Goal: Obtain resource: Download file/media

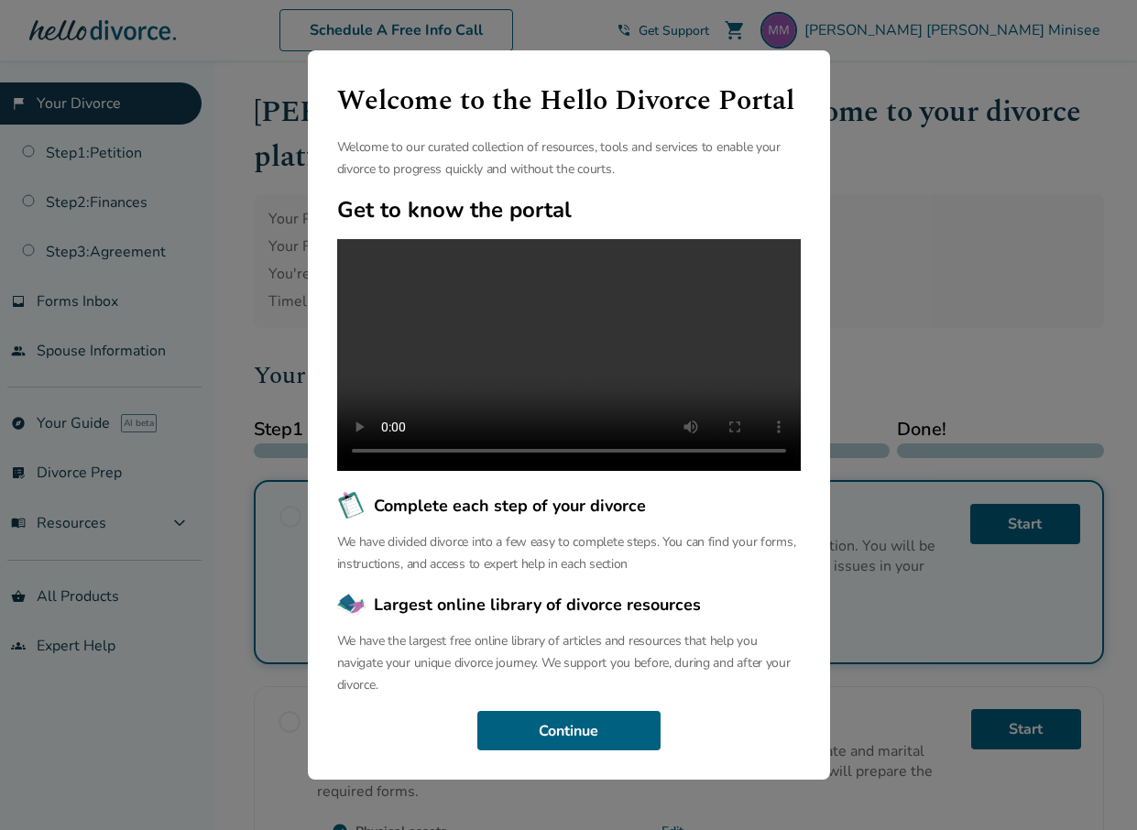
scroll to position [46, 0]
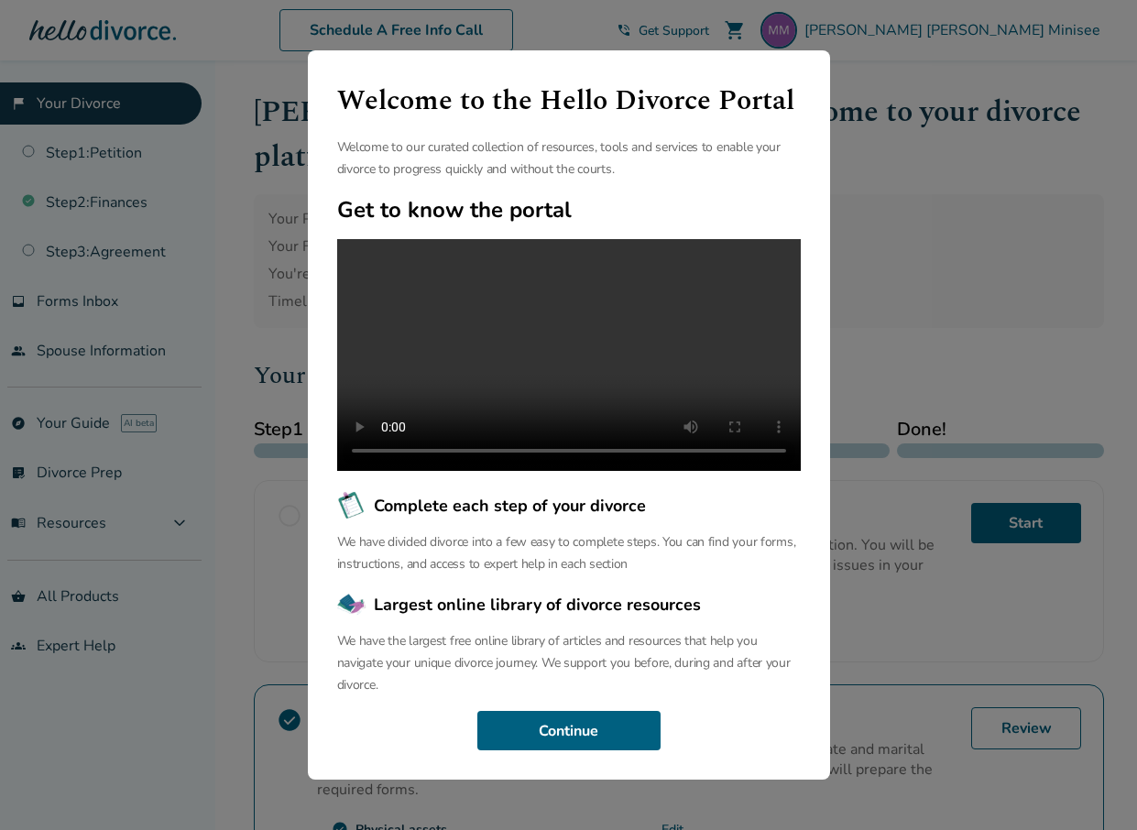
click at [1007, 171] on div "Welcome to the Hello Divorce Portal Welcome to our curated collection of resour…" at bounding box center [568, 415] width 1137 height 830
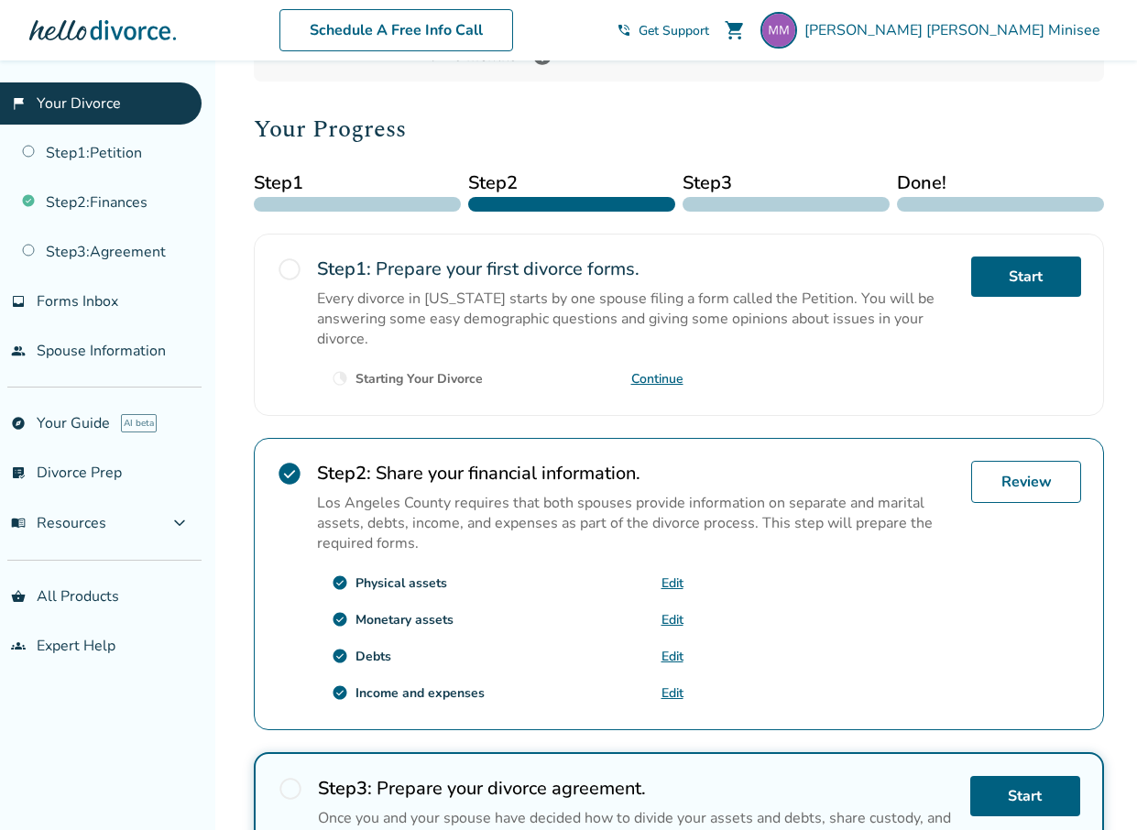
scroll to position [366, 0]
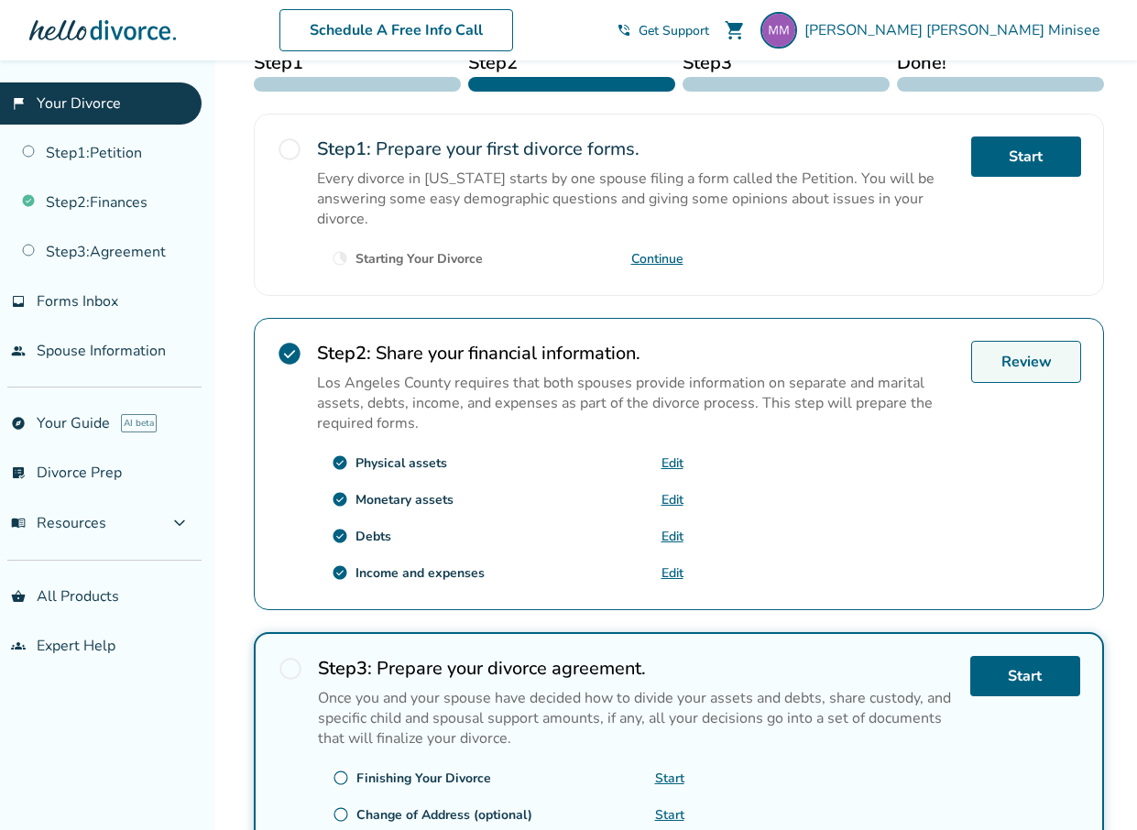
click at [1033, 341] on link "Review" at bounding box center [1026, 362] width 110 height 42
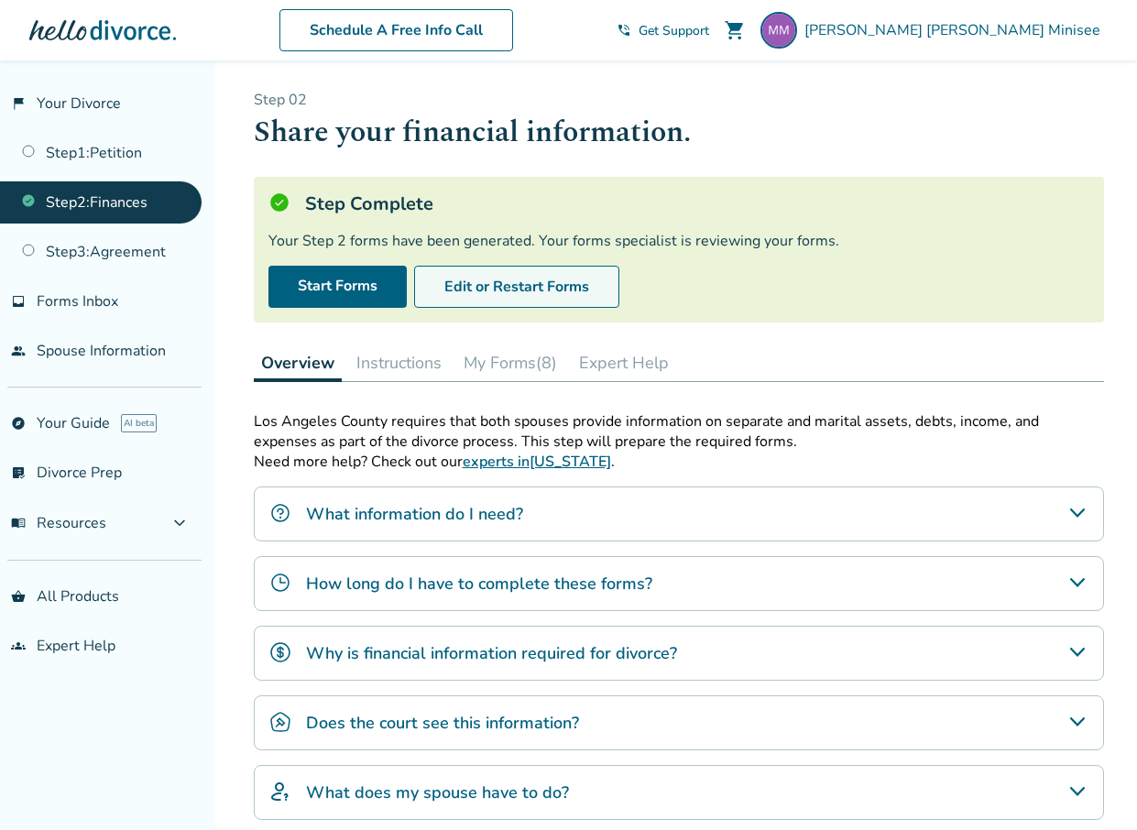
click at [536, 285] on button "Edit or Restart Forms" at bounding box center [516, 287] width 205 height 42
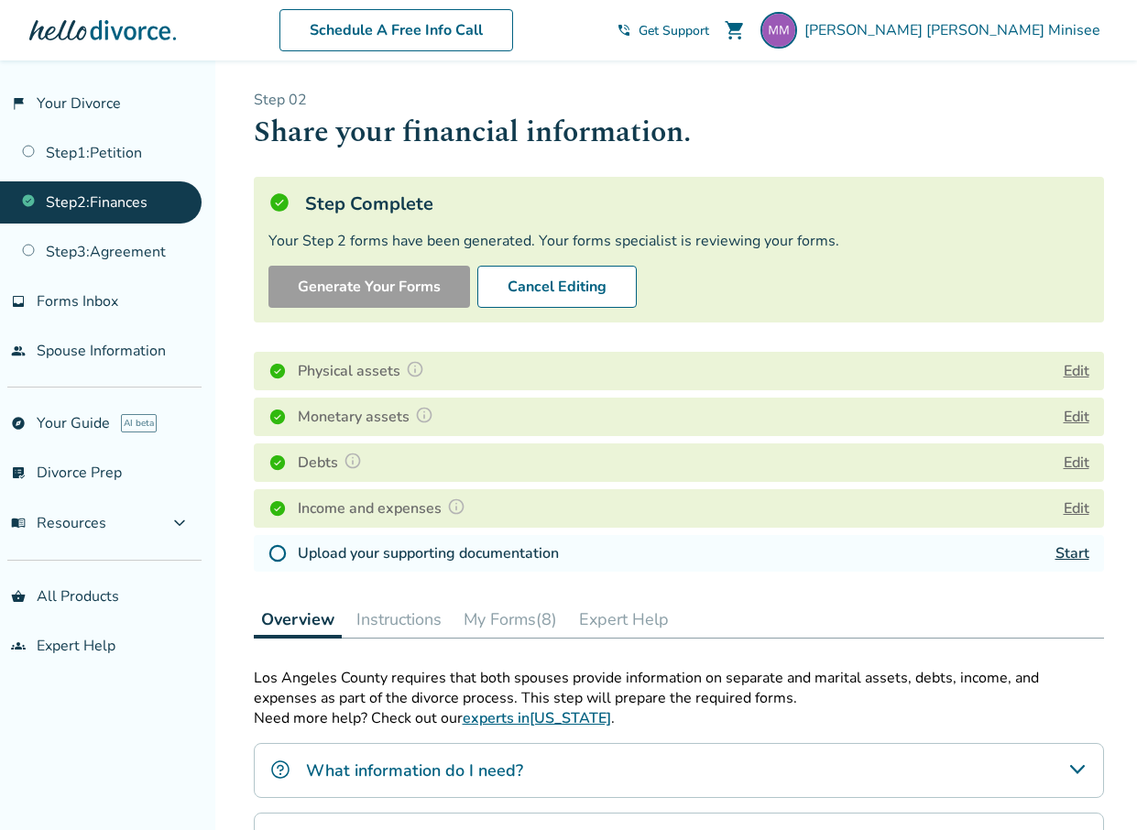
click at [1069, 364] on button "Edit" at bounding box center [1077, 371] width 26 height 22
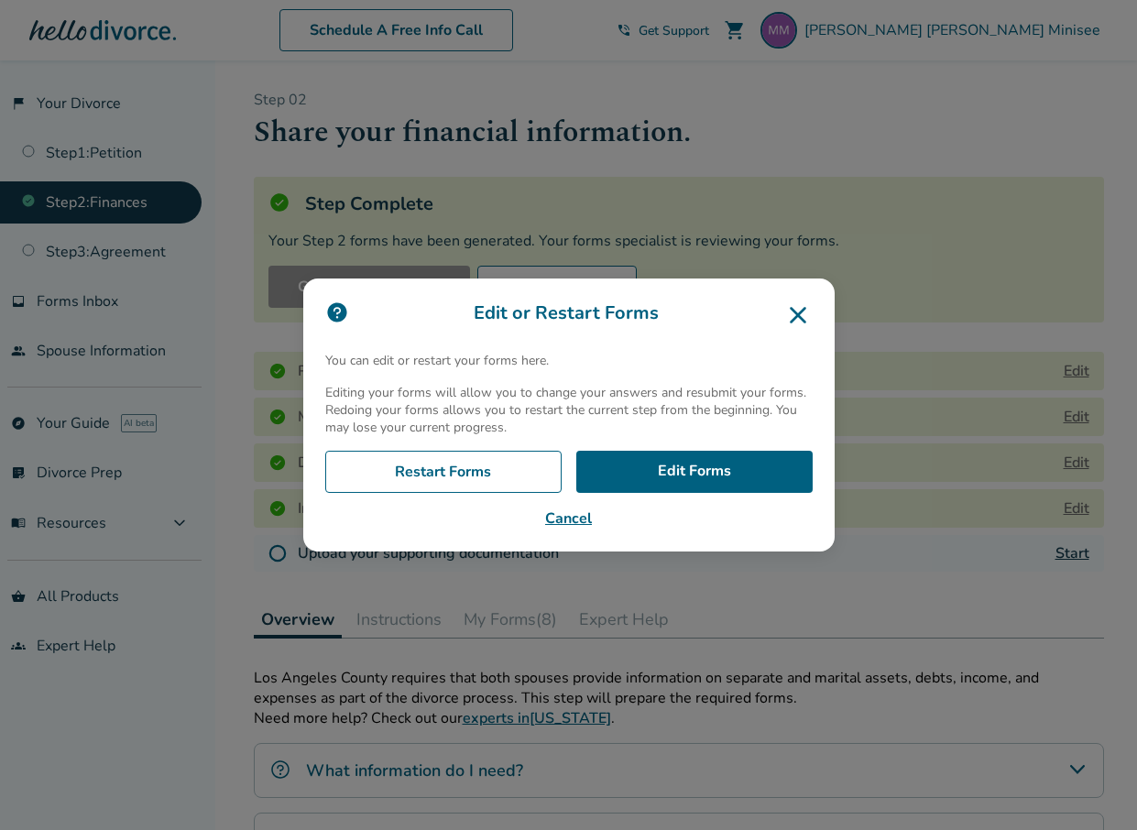
click at [798, 315] on icon at bounding box center [797, 314] width 29 height 29
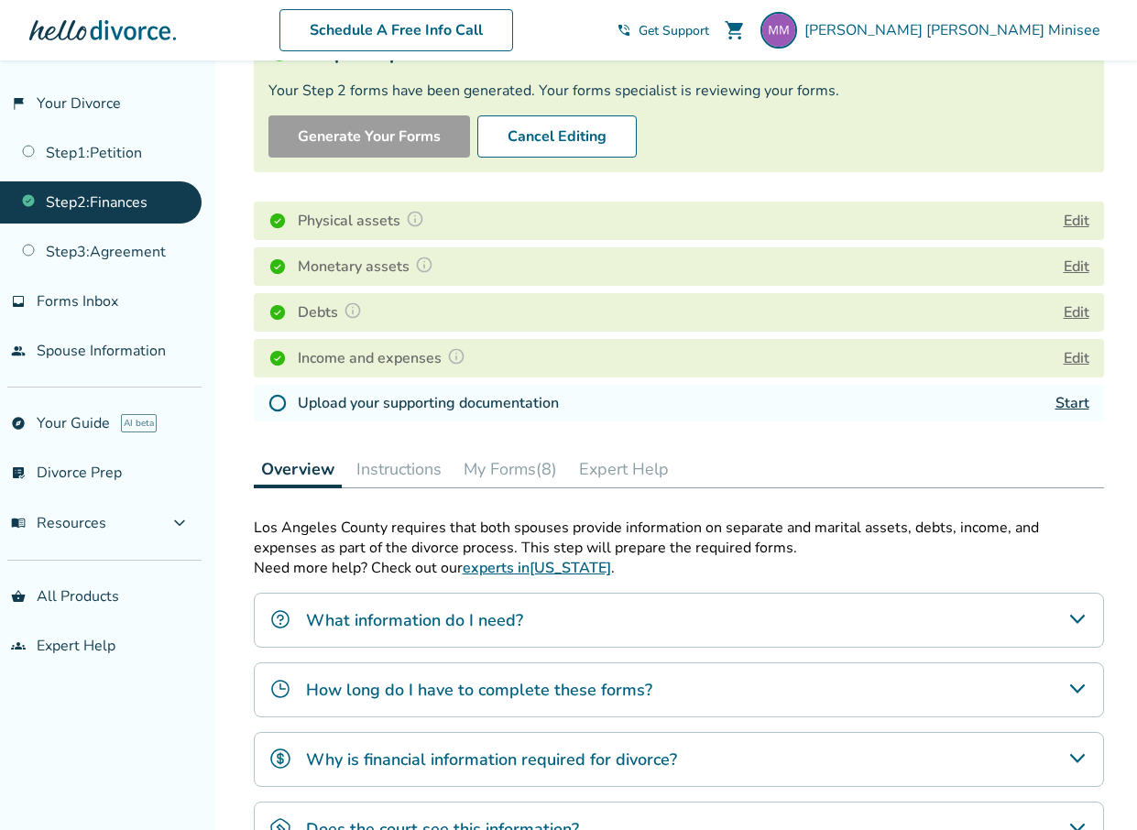
scroll to position [144, 0]
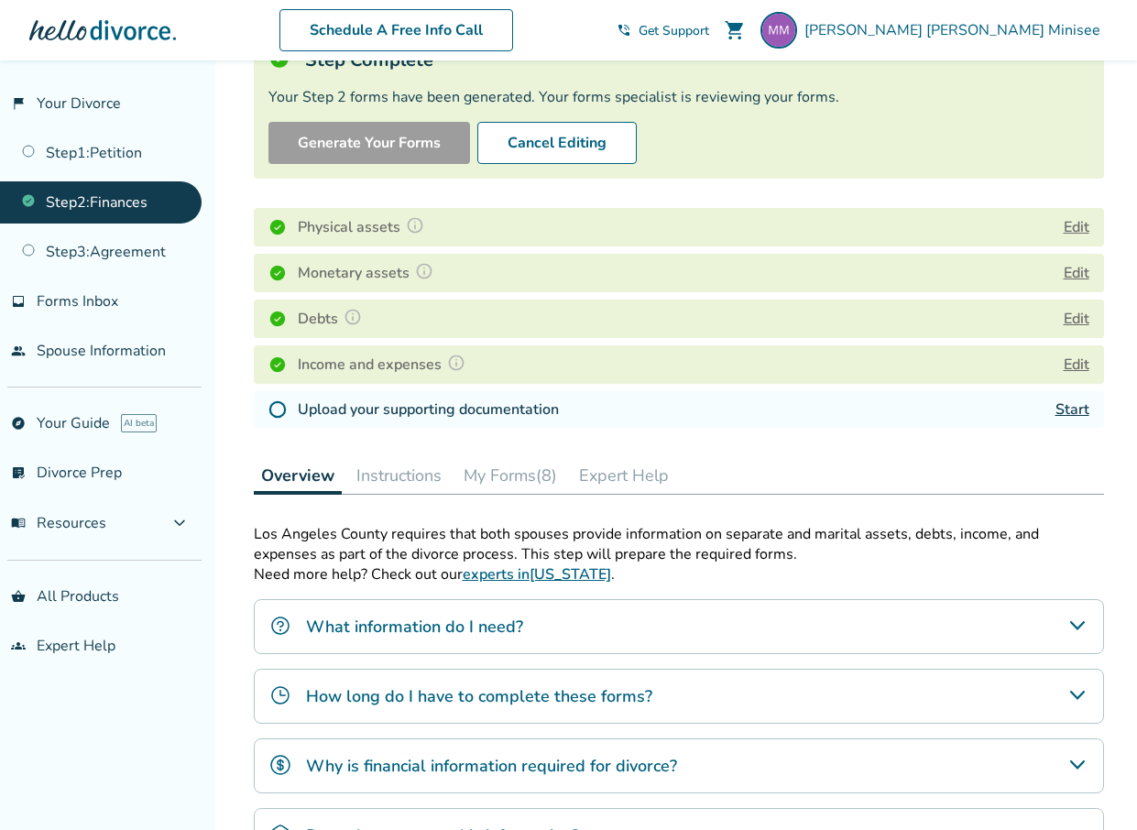
click at [529, 476] on button "My Forms (8)" at bounding box center [510, 475] width 108 height 37
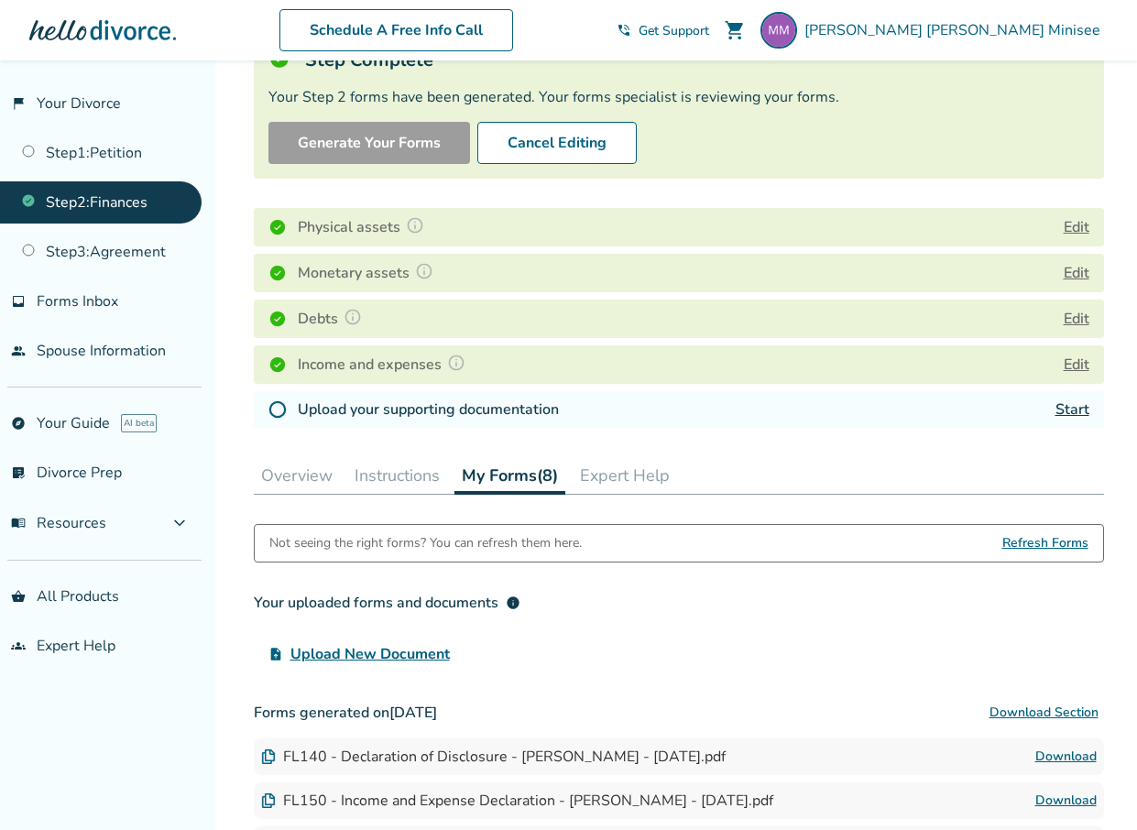
click at [773, 796] on div "FL150 - Income and Expense Declaration - [PERSON_NAME] - [DATE].pdf" at bounding box center [517, 801] width 512 height 20
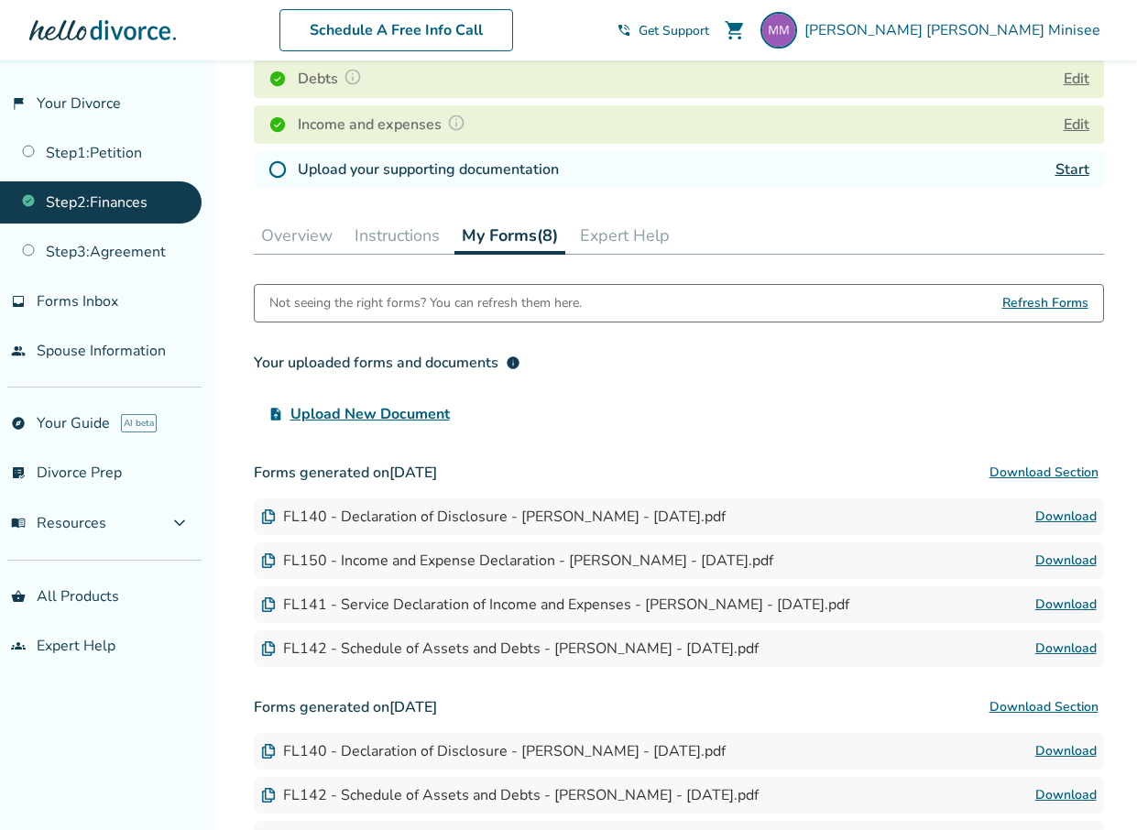
scroll to position [419, 0]
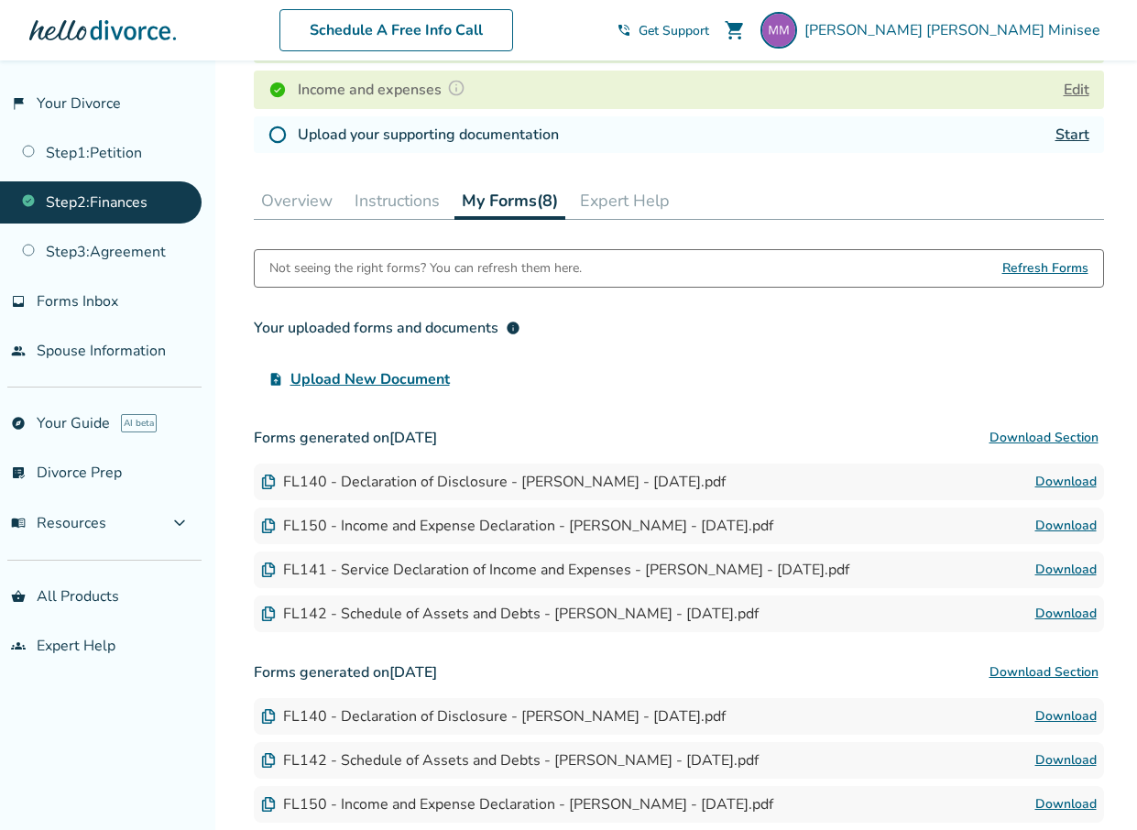
click at [1066, 527] on link "Download" at bounding box center [1065, 526] width 61 height 22
click at [168, 785] on div "flag_2 Your Divorce Step 1 : Petition Step 2 : Finances Step 3 : Agreement inbo…" at bounding box center [107, 445] width 215 height 770
click at [38, 705] on div "flag_2 Your Divorce Step 1 : Petition Step 2 : Finances Step 3 : Agreement inbo…" at bounding box center [107, 445] width 215 height 770
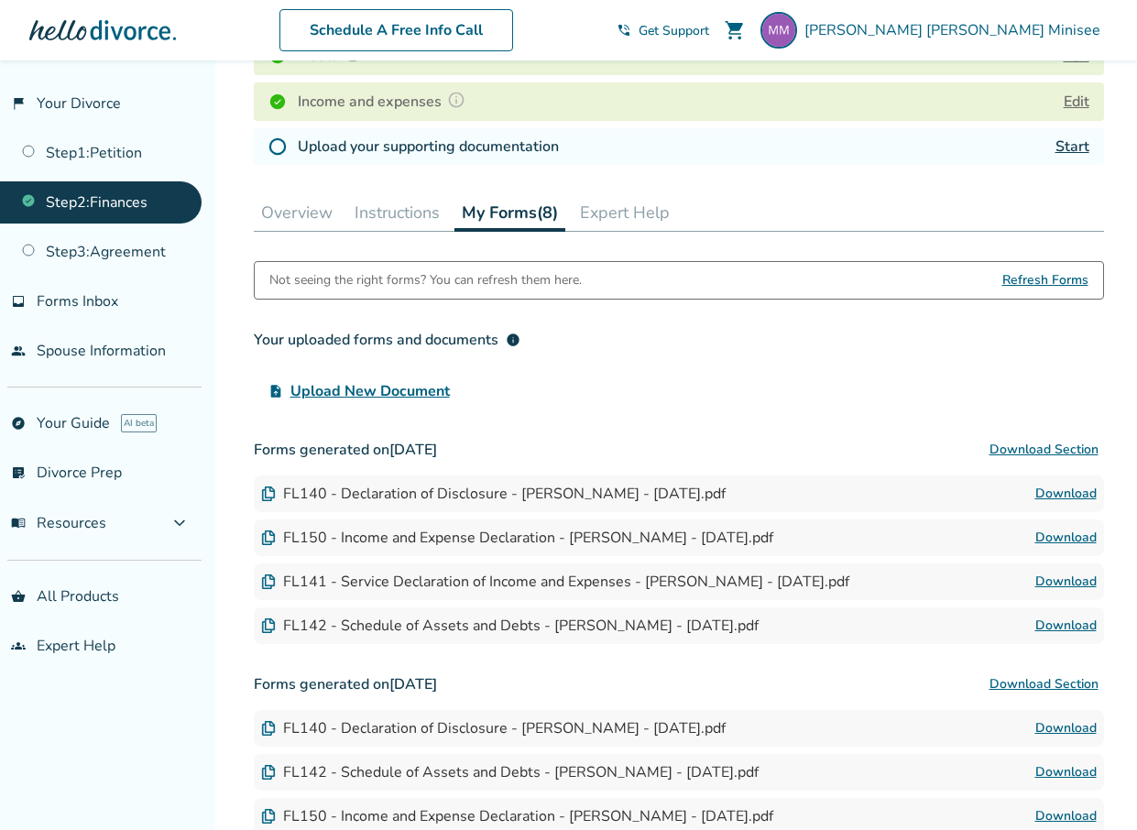
scroll to position [0, 0]
